Goal: Task Accomplishment & Management: Manage account settings

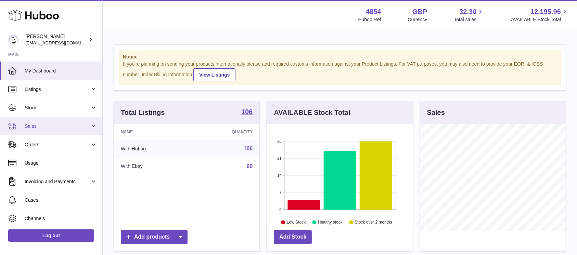
drag, startPoint x: 74, startPoint y: 126, endPoint x: 67, endPoint y: 135, distance: 11.8
click at [74, 126] on span "Sales" at bounding box center [57, 126] width 65 height 7
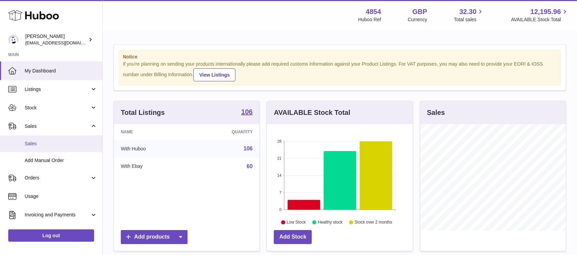
click at [60, 142] on span "Sales" at bounding box center [61, 144] width 73 height 7
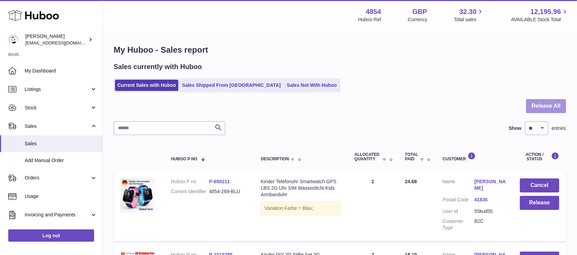
click at [539, 107] on button "Release All" at bounding box center [546, 106] width 40 height 14
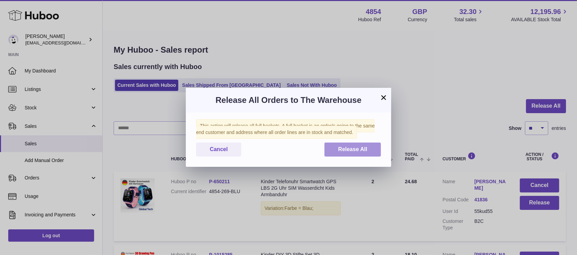
click at [334, 147] on button "Release All" at bounding box center [352, 150] width 56 height 14
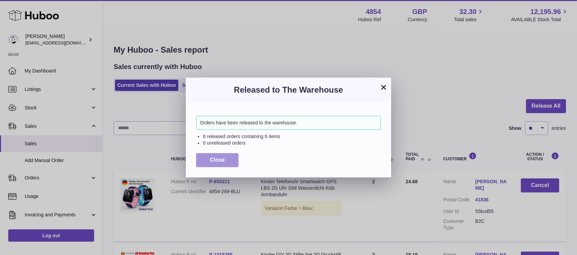
click at [215, 164] on button "Close" at bounding box center [217, 160] width 42 height 14
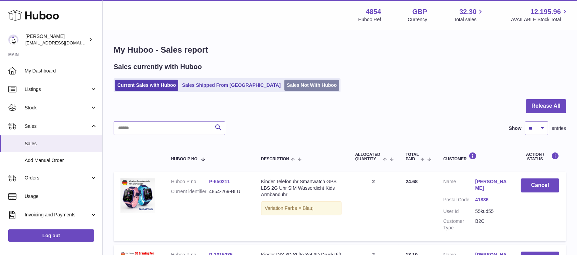
click at [291, 83] on link "Sales Not With Huboo" at bounding box center [311, 85] width 55 height 11
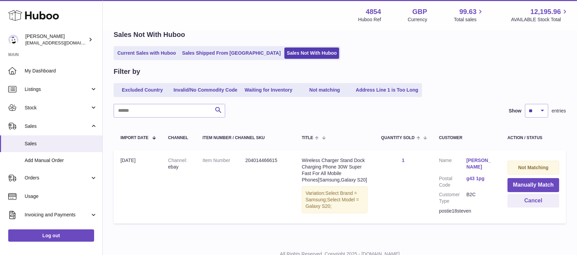
scroll to position [57, 0]
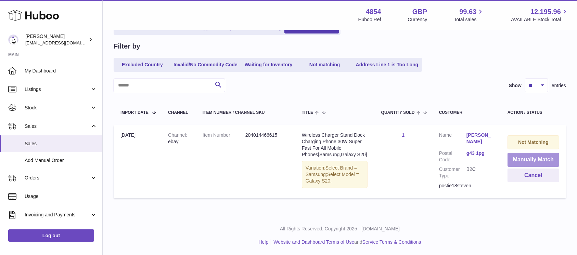
click at [524, 160] on button "Manually Match" at bounding box center [533, 160] width 52 height 14
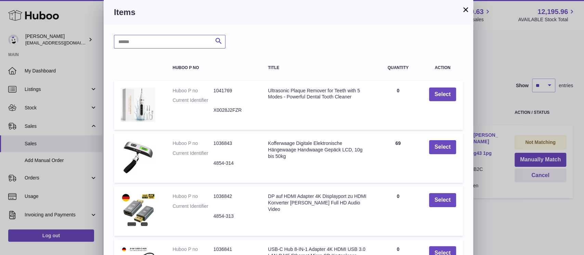
click at [179, 40] on input "text" at bounding box center [170, 42] width 112 height 14
type input "*****"
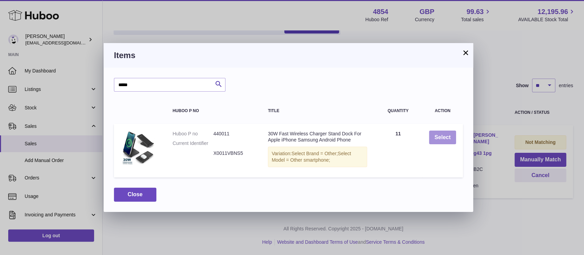
click at [448, 132] on button "Select" at bounding box center [442, 138] width 27 height 14
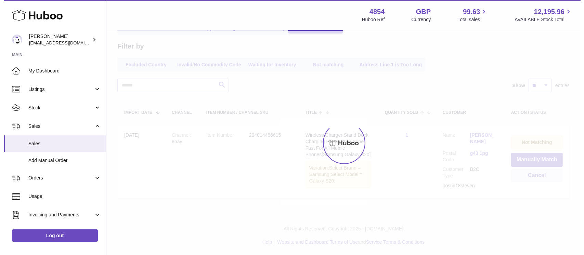
scroll to position [0, 0]
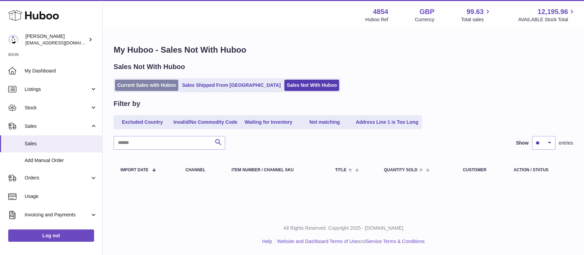
click at [163, 83] on link "Current Sales with Huboo" at bounding box center [146, 85] width 63 height 11
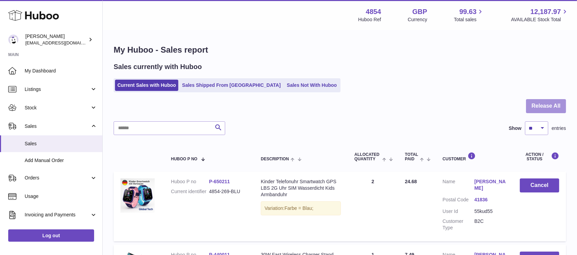
click at [539, 104] on button "Release All" at bounding box center [546, 106] width 40 height 14
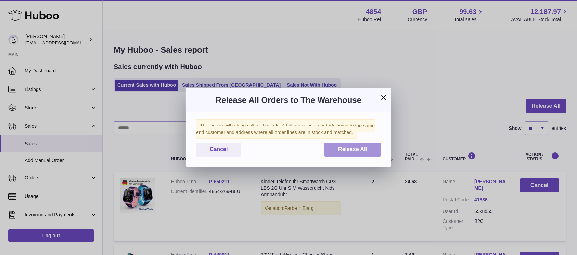
click at [356, 144] on button "Release All" at bounding box center [352, 150] width 56 height 14
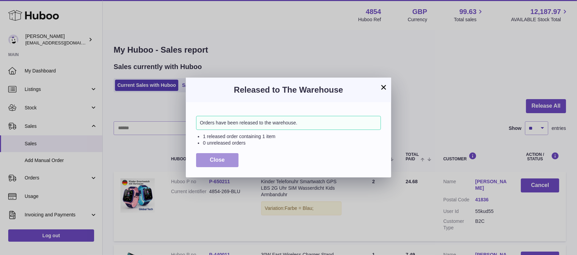
click at [209, 160] on button "Close" at bounding box center [217, 160] width 42 height 14
